Goal: Task Accomplishment & Management: Complete application form

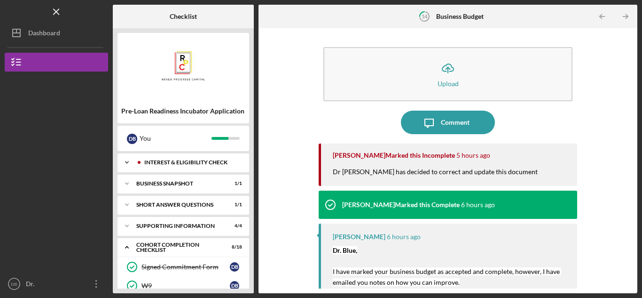
click at [189, 168] on div "Icon/Expander Interest & Eligibility Check 1 / 1" at bounding box center [184, 162] width 132 height 19
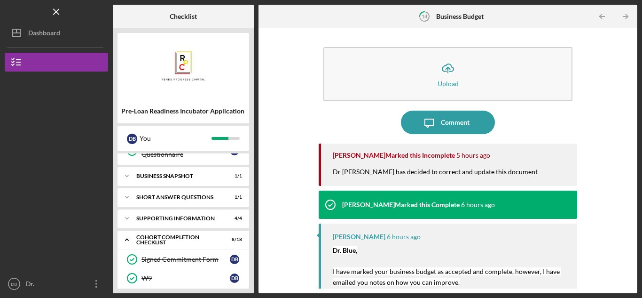
scroll to position [47, 0]
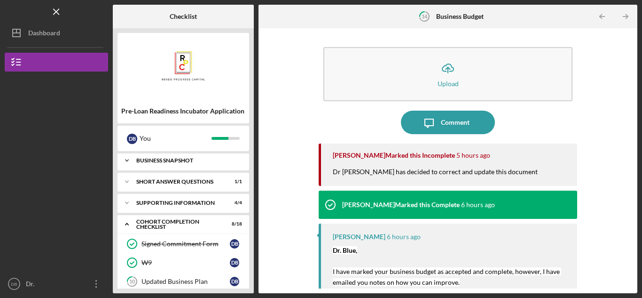
click at [192, 166] on div "Icon/Expander Business Snapshot 1 / 1" at bounding box center [184, 160] width 132 height 19
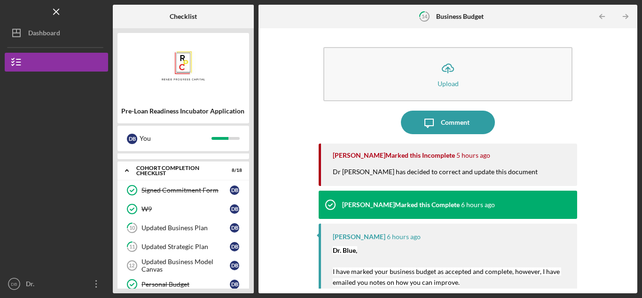
scroll to position [141, 0]
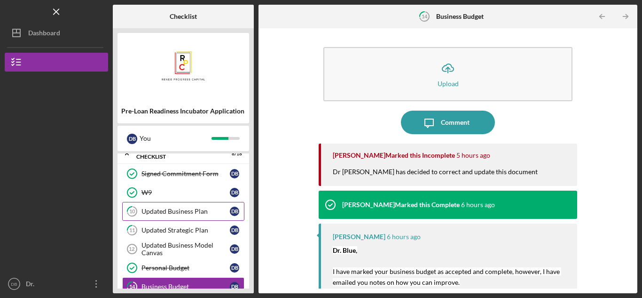
click at [198, 208] on div "Updated Business Plan" at bounding box center [186, 211] width 88 height 8
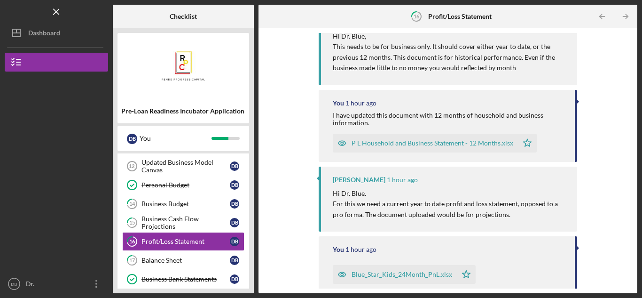
scroll to position [141, 0]
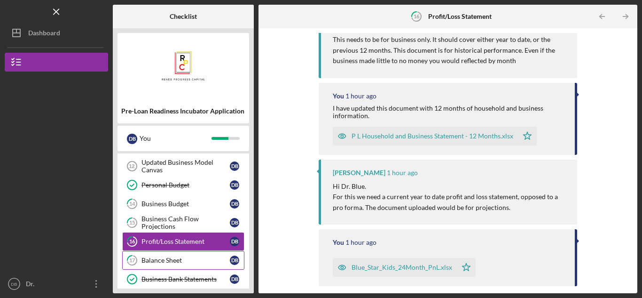
click at [186, 255] on link "17 Balance Sheet D B" at bounding box center [183, 260] width 122 height 19
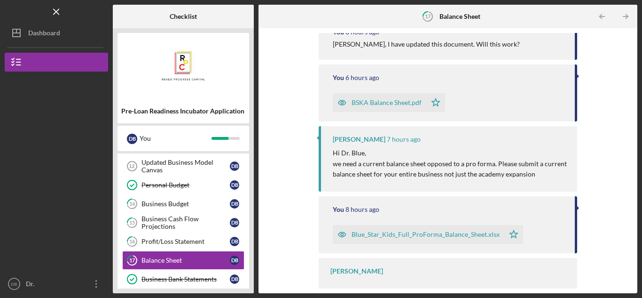
scroll to position [142, 0]
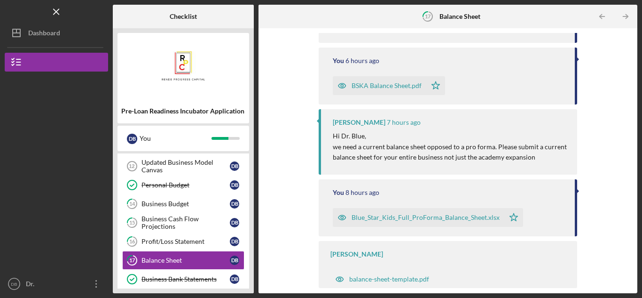
drag, startPoint x: 334, startPoint y: 150, endPoint x: 558, endPoint y: 156, distance: 223.9
click at [558, 156] on p "we need a current balance sheet opposed to a pro forma. Please submit a current…" at bounding box center [450, 152] width 235 height 21
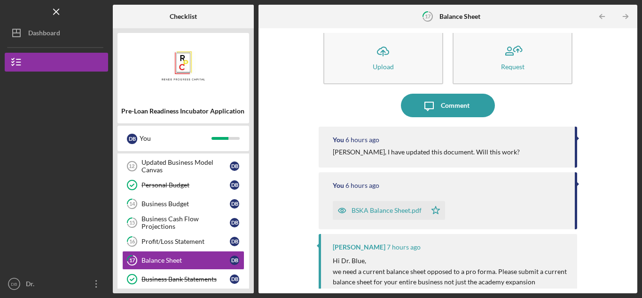
scroll to position [0, 0]
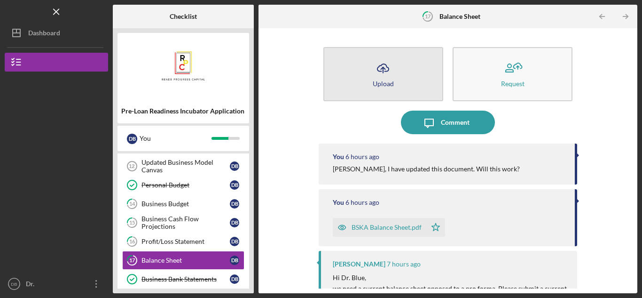
click at [383, 68] on line "button" at bounding box center [383, 70] width 0 height 6
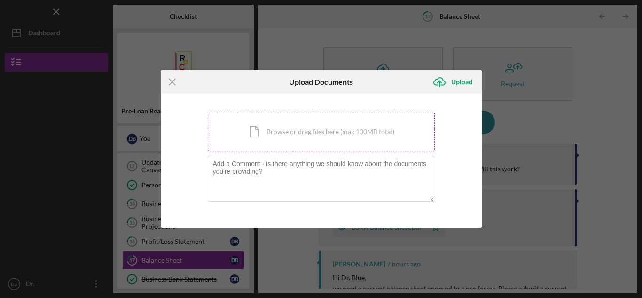
click at [278, 135] on div "Icon/Document Browse or drag files here (max 100MB total) Tap to choose files o…" at bounding box center [321, 131] width 227 height 39
click at [176, 81] on icon "Icon/Menu Close" at bounding box center [173, 82] width 24 height 24
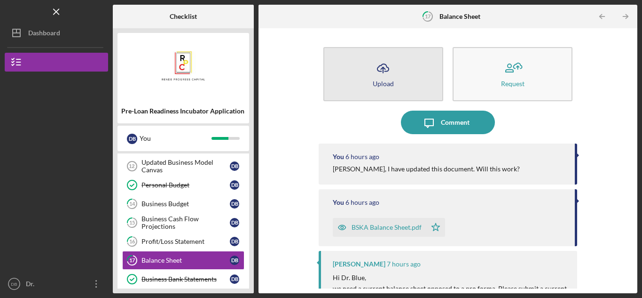
click at [380, 83] on div "Upload" at bounding box center [383, 83] width 21 height 7
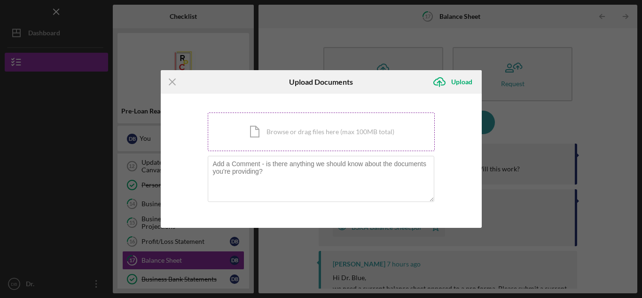
click at [330, 129] on div "Icon/Document Browse or drag files here (max 100MB total) Tap to choose files o…" at bounding box center [321, 131] width 227 height 39
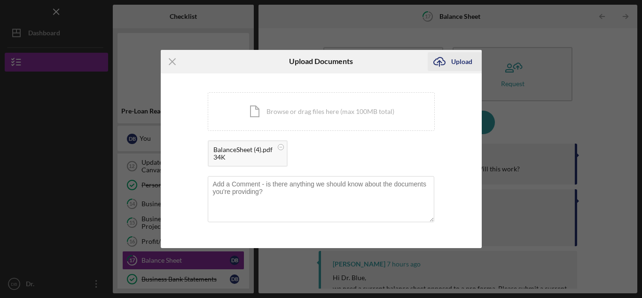
click at [458, 61] on div "Upload" at bounding box center [461, 61] width 21 height 19
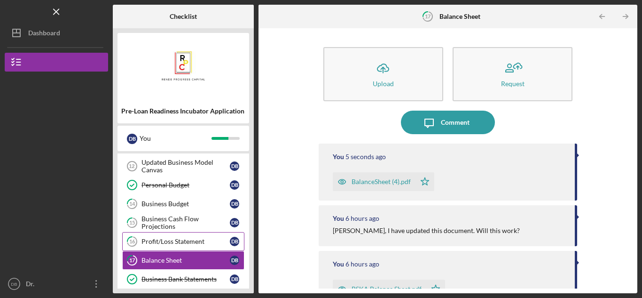
click at [174, 240] on div "Profit/Loss Statement" at bounding box center [186, 241] width 88 height 8
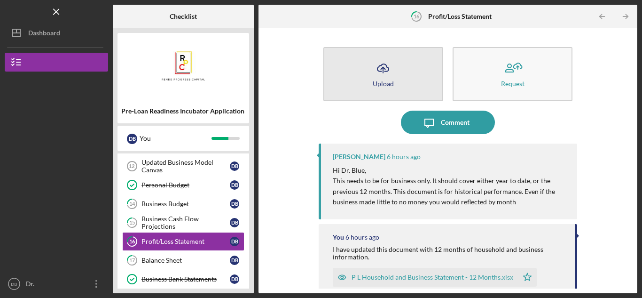
click at [386, 85] on div "Upload" at bounding box center [383, 83] width 21 height 7
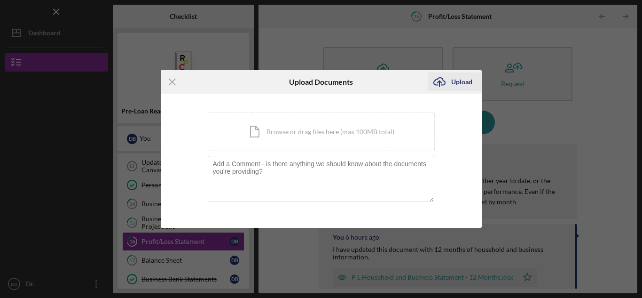
click at [453, 83] on div "Upload" at bounding box center [461, 81] width 21 height 19
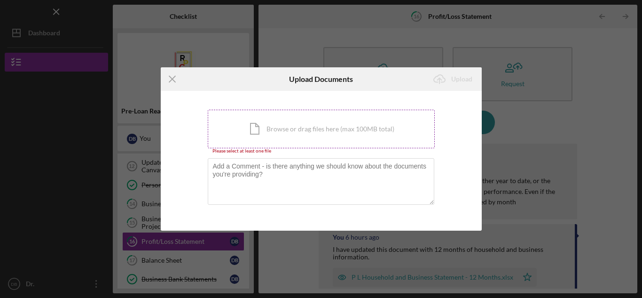
click at [293, 127] on div "Icon/Document Browse or drag files here (max 100MB total) Tap to choose files o…" at bounding box center [321, 129] width 227 height 39
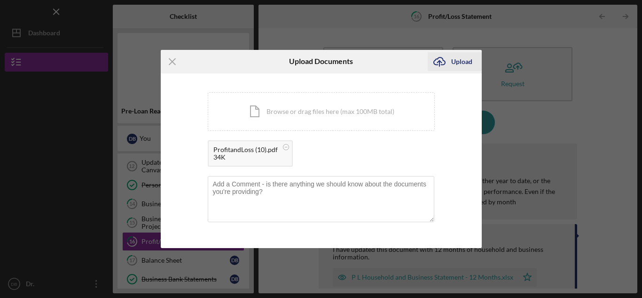
click at [456, 65] on div "Upload" at bounding box center [461, 61] width 21 height 19
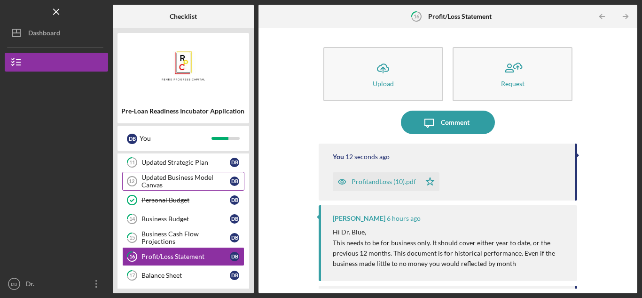
scroll to position [329, 0]
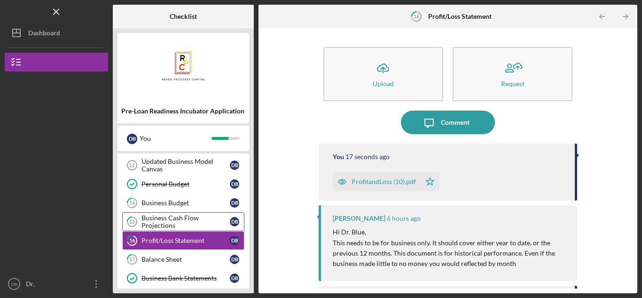
click at [166, 222] on div "Business Cash Flow Projections" at bounding box center [186, 221] width 88 height 15
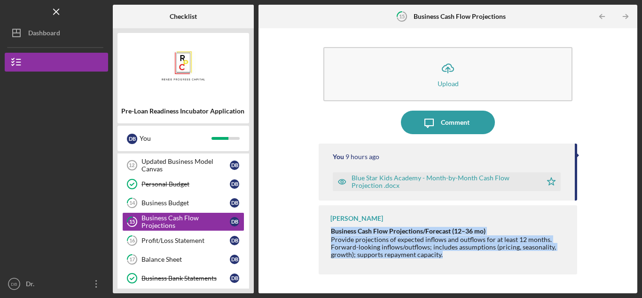
drag, startPoint x: 332, startPoint y: 232, endPoint x: 461, endPoint y: 254, distance: 130.7
click at [461, 254] on div "Business Cash Flow Projections/Forecast (12–36 mo) Provide projections of expec…" at bounding box center [449, 254] width 237 height 55
copy div "Business Cash Flow Projections/Forecast (12–36 mo) Provide projections of expec…"
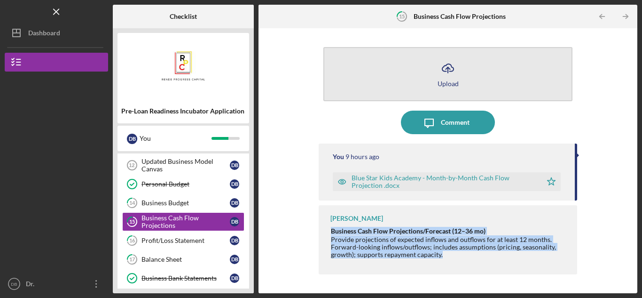
click at [449, 66] on icon "Icon/Upload" at bounding box center [448, 68] width 24 height 24
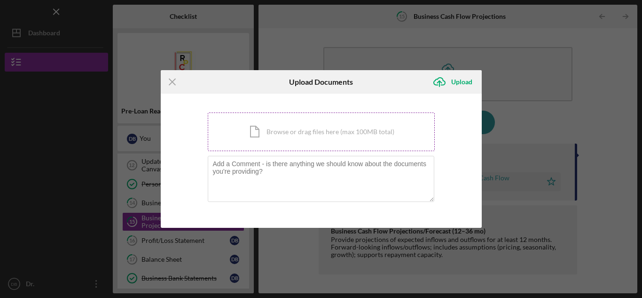
click at [314, 129] on div "Icon/Document Browse or drag files here (max 100MB total) Tap to choose files o…" at bounding box center [321, 131] width 227 height 39
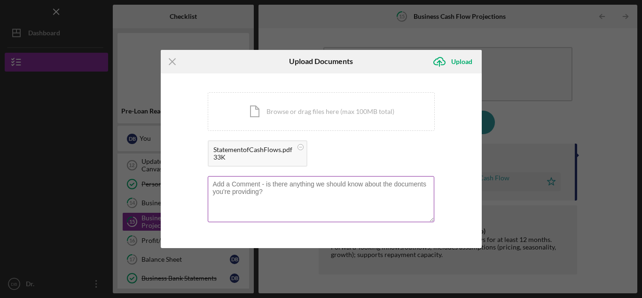
click at [296, 192] on textarea at bounding box center [321, 199] width 227 height 46
click at [456, 64] on div "Upload" at bounding box center [461, 61] width 21 height 19
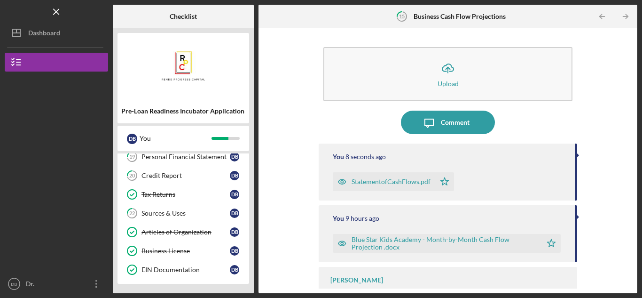
scroll to position [422, 0]
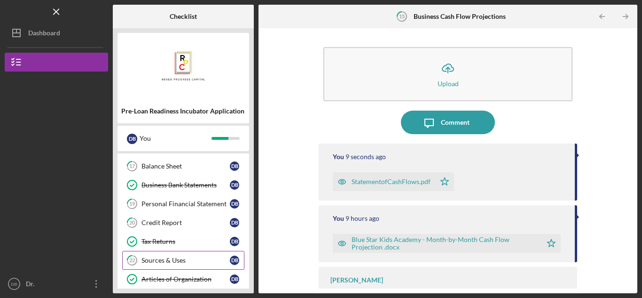
click at [186, 261] on div "Sources & Uses" at bounding box center [186, 260] width 88 height 8
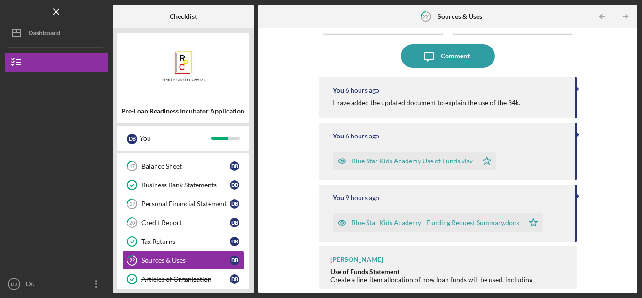
scroll to position [71, 0]
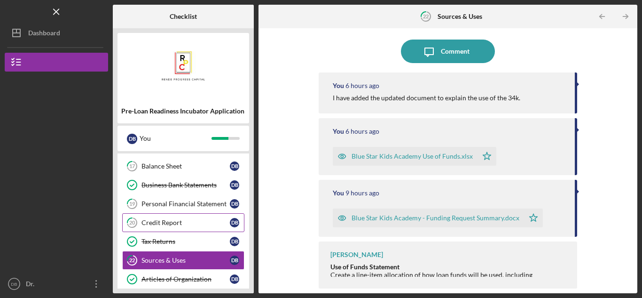
click at [169, 220] on div "Credit Report" at bounding box center [186, 223] width 88 height 8
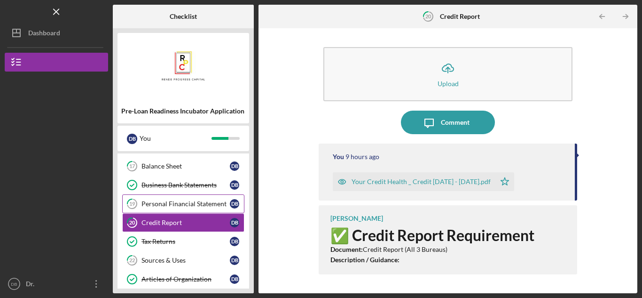
click at [174, 202] on div "Personal Financial Statement" at bounding box center [186, 204] width 88 height 8
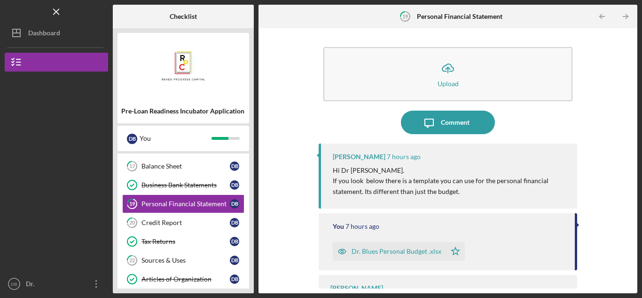
scroll to position [34, 0]
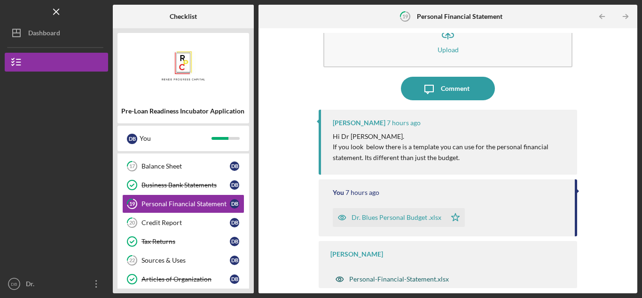
click at [376, 277] on div "Personal-Financial-Statement.xlsx" at bounding box center [399, 279] width 100 height 8
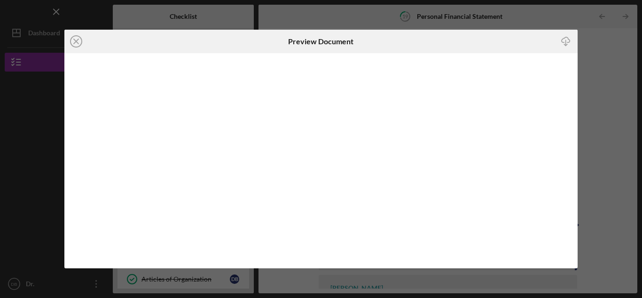
scroll to position [34, 0]
click at [565, 44] on icon "Icon/Download" at bounding box center [566, 41] width 21 height 21
click at [71, 43] on circle at bounding box center [76, 41] width 11 height 11
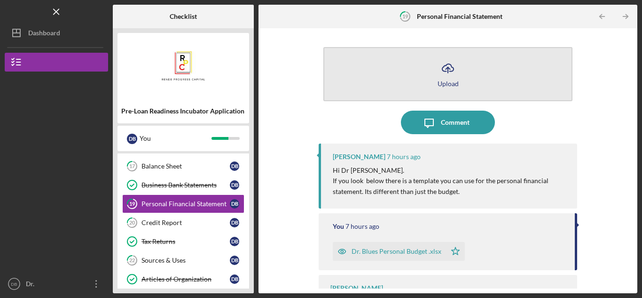
click at [444, 79] on icon "Icon/Upload" at bounding box center [448, 68] width 24 height 24
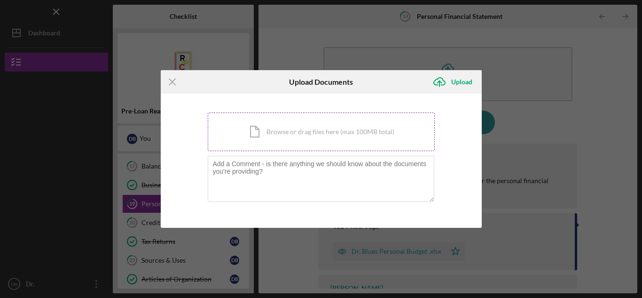
click at [275, 136] on div "Icon/Document Browse or drag files here (max 100MB total) Tap to choose files o…" at bounding box center [321, 131] width 227 height 39
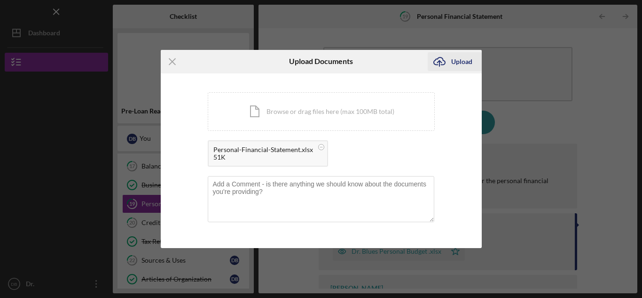
click at [451, 62] on div "Upload" at bounding box center [461, 61] width 21 height 19
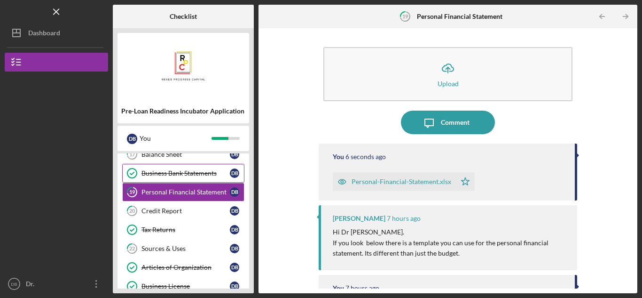
scroll to position [422, 0]
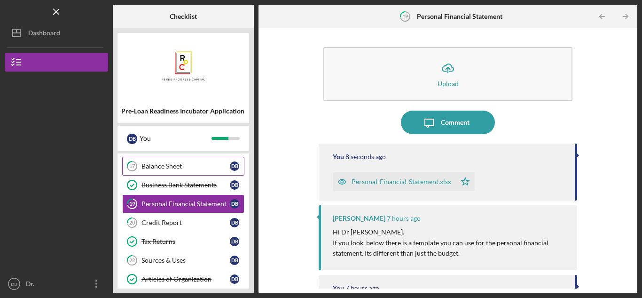
click at [187, 165] on div "Balance Sheet" at bounding box center [186, 166] width 88 height 8
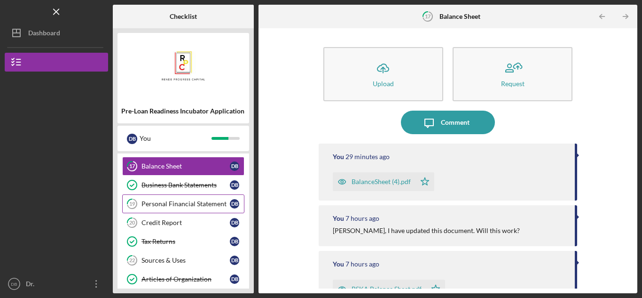
click at [181, 208] on link "19 Personal Financial Statement D B" at bounding box center [183, 203] width 122 height 19
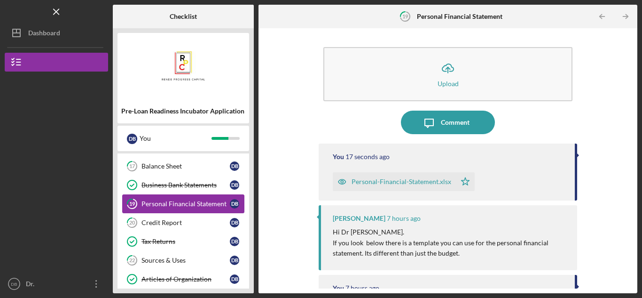
scroll to position [469, 0]
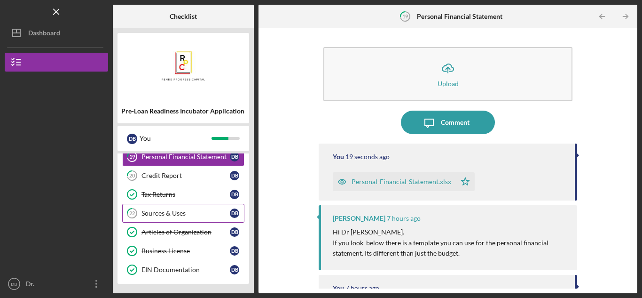
click at [178, 211] on div "Sources & Uses" at bounding box center [186, 213] width 88 height 8
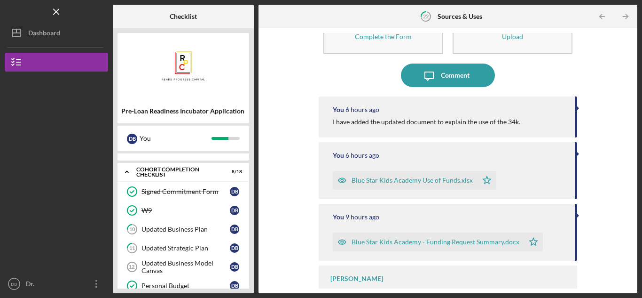
scroll to position [234, 0]
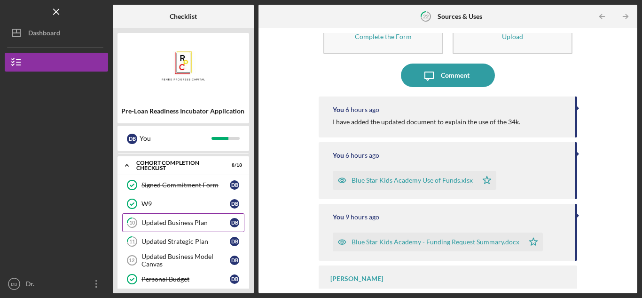
click at [171, 227] on link "10 Updated Business Plan D B" at bounding box center [183, 222] width 122 height 19
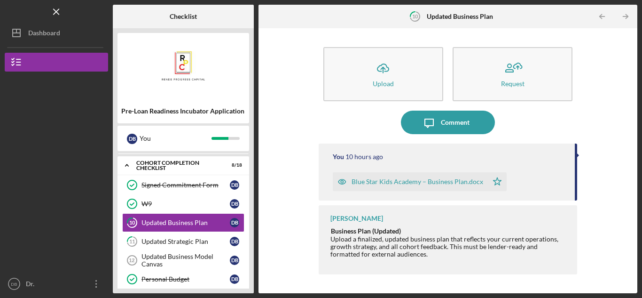
drag, startPoint x: 331, startPoint y: 234, endPoint x: 416, endPoint y: 251, distance: 86.3
click at [416, 251] on div "Business Plan (Updated) Upload a finalized, updated business plan that reflects…" at bounding box center [449, 242] width 237 height 31
copy div "Business Plan (Updated) Upload a finalized, updated business plan that reflects…"
